Goal: Contribute content

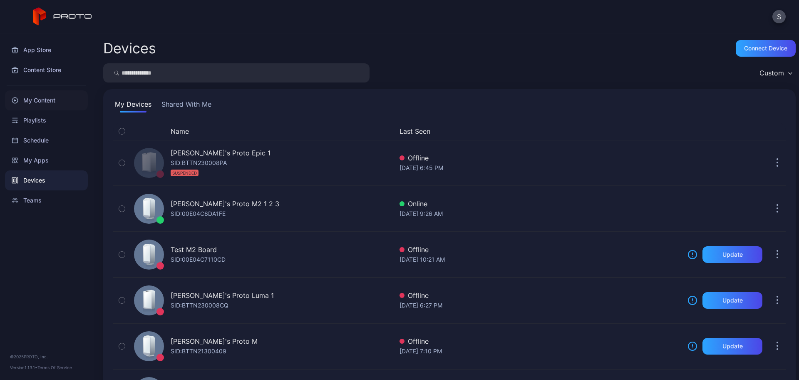
click at [47, 101] on div "My Content" at bounding box center [46, 100] width 83 height 20
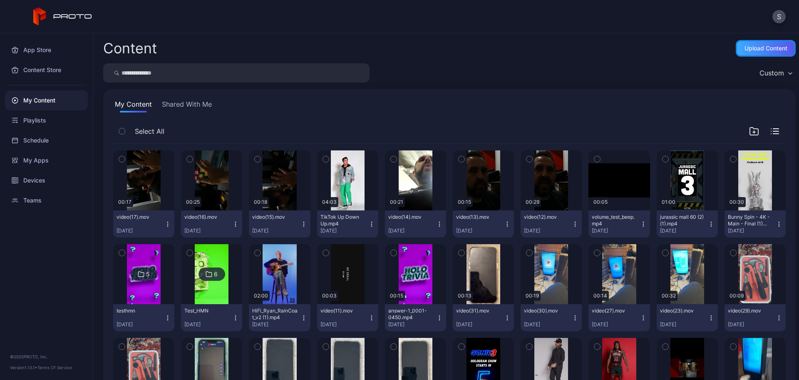
click at [745, 47] on div "Upload Content" at bounding box center [766, 48] width 43 height 7
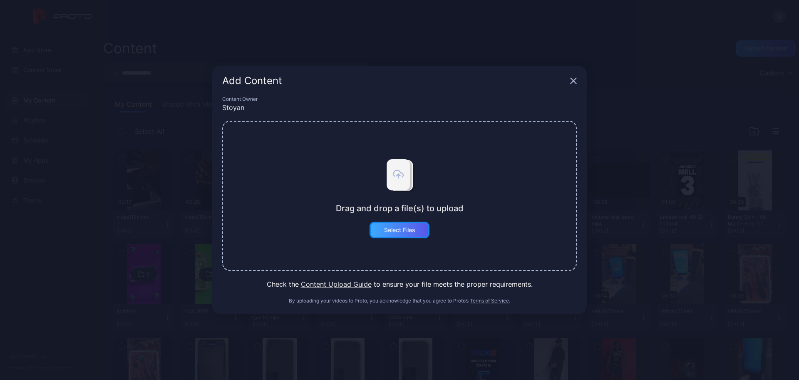
click at [402, 230] on div "Select Files" at bounding box center [399, 229] width 31 height 7
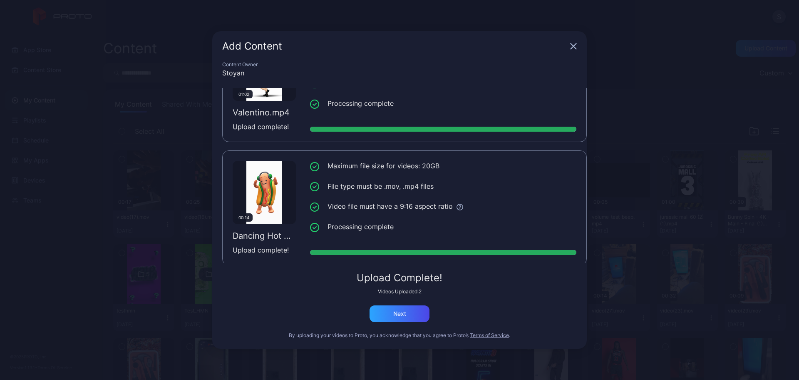
scroll to position [63, 0]
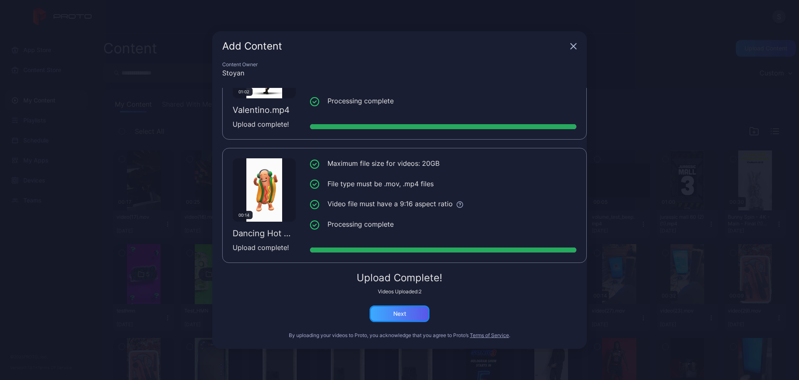
click at [407, 315] on div "Next" at bounding box center [400, 313] width 60 height 17
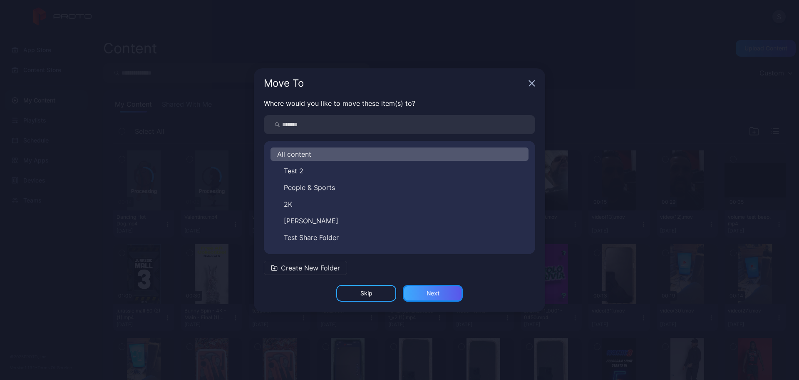
click at [430, 290] on div "Next" at bounding box center [433, 293] width 13 height 7
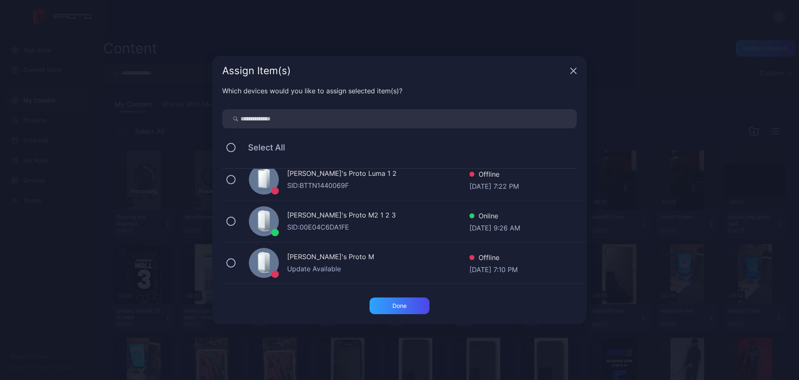
scroll to position [52, 0]
click at [318, 222] on div "SID: 00E04C6DA1FE" at bounding box center [378, 226] width 182 height 10
click at [401, 302] on div "Done" at bounding box center [399, 305] width 14 height 7
